Goal: Information Seeking & Learning: Understand process/instructions

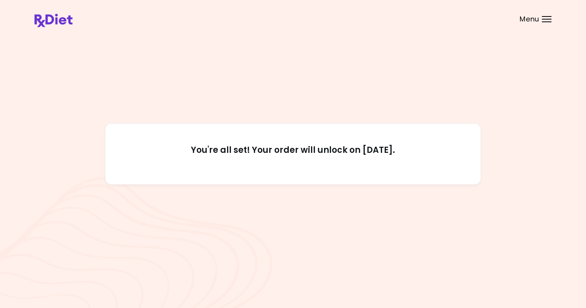
click at [545, 19] on div at bounding box center [547, 19] width 10 height 1
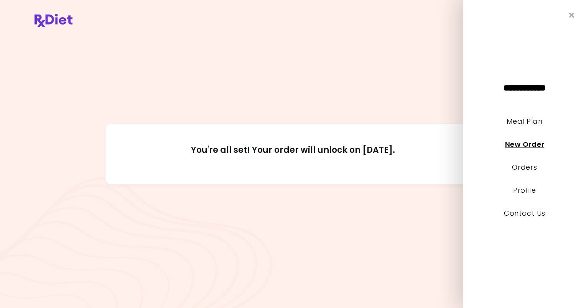
click at [518, 148] on link "New Order" at bounding box center [524, 145] width 39 height 10
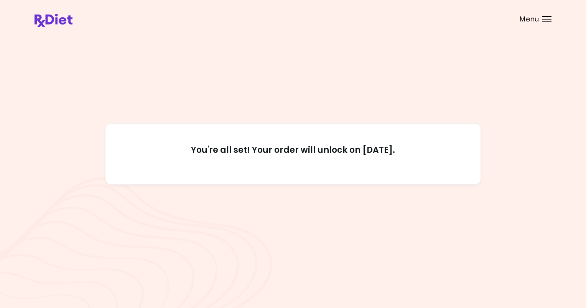
click at [546, 19] on div at bounding box center [547, 19] width 10 height 1
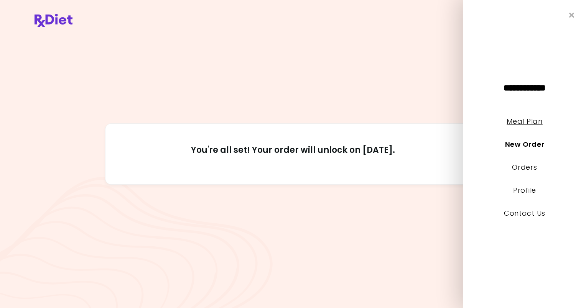
click at [519, 120] on link "Meal Plan" at bounding box center [525, 122] width 36 height 10
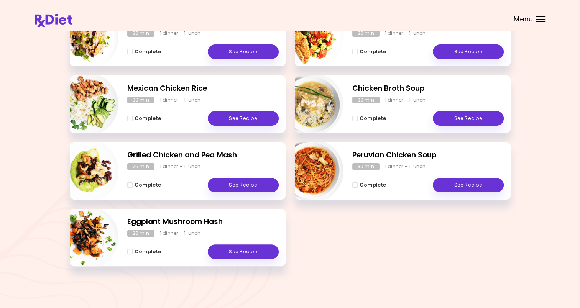
scroll to position [67, 0]
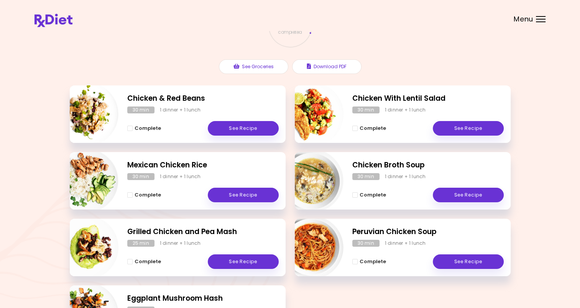
click at [80, 126] on img "Info - Chicken & Red Beans" at bounding box center [87, 114] width 64 height 64
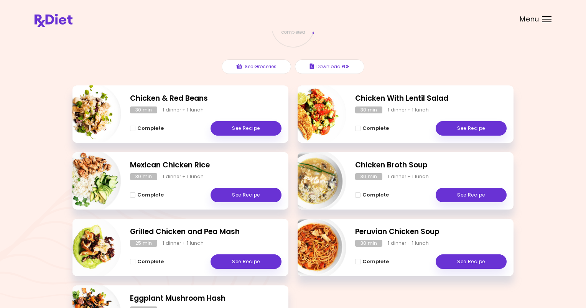
select select "*"
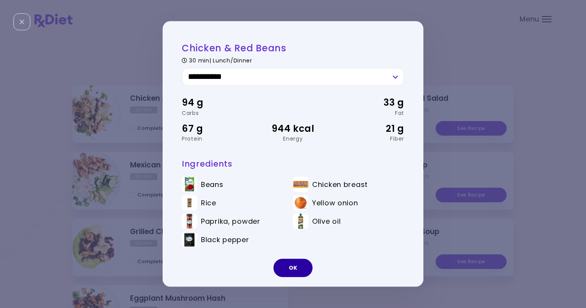
click at [290, 269] on button "OK" at bounding box center [292, 268] width 39 height 18
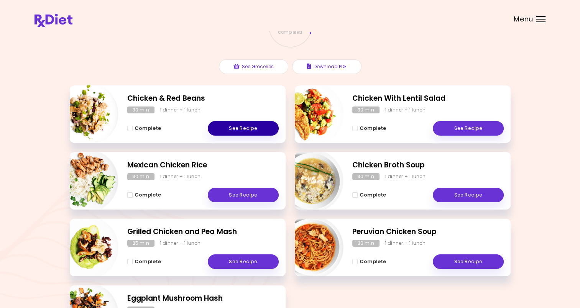
click at [247, 127] on link "See Recipe" at bounding box center [243, 128] width 71 height 15
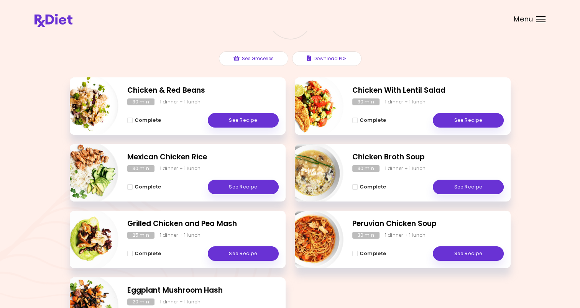
scroll to position [77, 0]
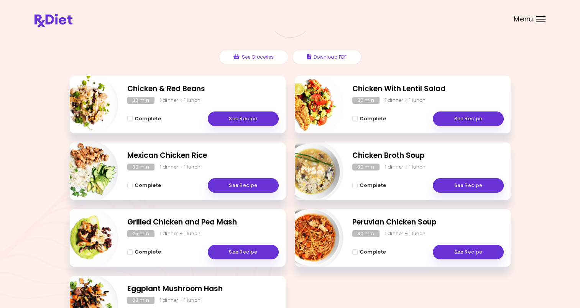
click at [303, 110] on img "Info - Chicken With Lentil Salad" at bounding box center [312, 105] width 64 height 64
select select "*"
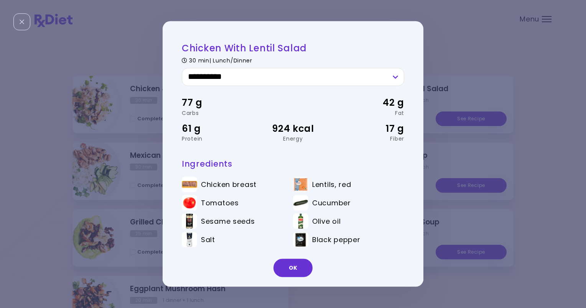
click at [66, 40] on div "**********" at bounding box center [293, 154] width 586 height 308
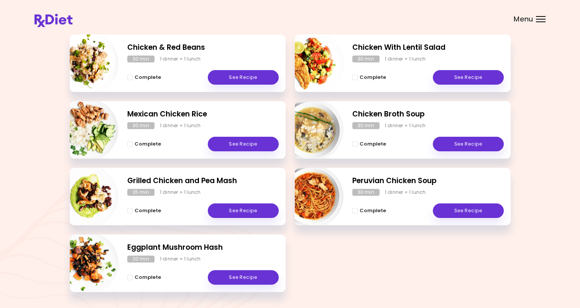
scroll to position [144, 0]
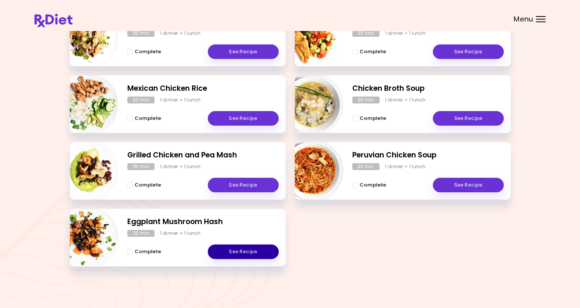
click at [249, 249] on link "See Recipe" at bounding box center [243, 252] width 71 height 15
